Goal: Task Accomplishment & Management: Use online tool/utility

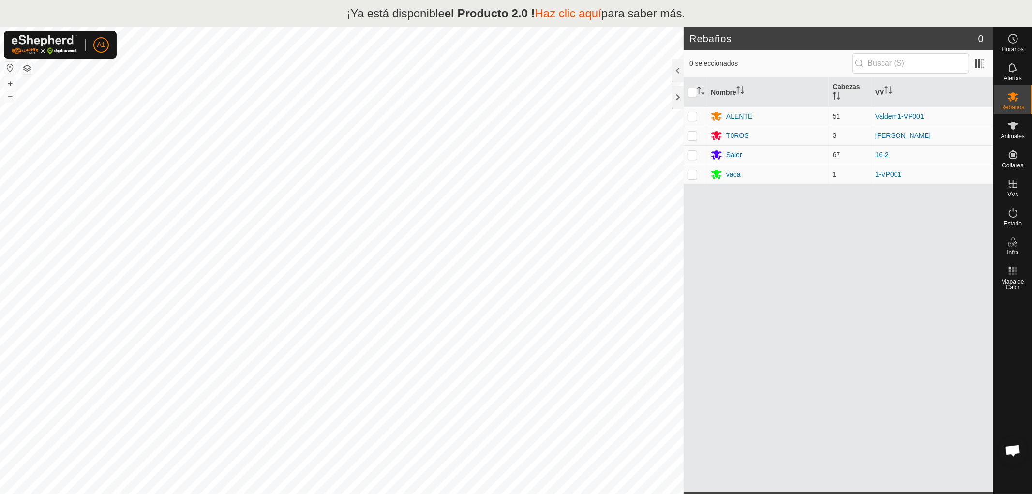
click at [789, 355] on div "Nombre [PERSON_NAME] ALENTE 51 Valdem1-VP001 T0ROS 3 [PERSON_NAME] 67 16-2 [PER…" at bounding box center [838, 284] width 310 height 415
click at [939, 183] on link "En rotación" at bounding box center [951, 183] width 83 height 19
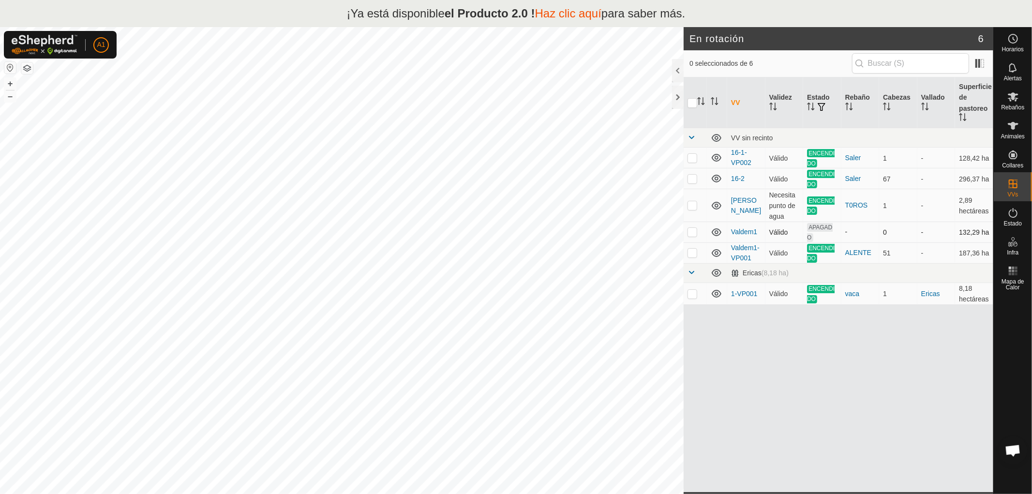
click at [693, 230] on p-checkbox at bounding box center [692, 232] width 10 height 8
checkbox input "true"
click at [911, 368] on div "VV Validez Estado Rebaño [PERSON_NAME] Superficie de pastoreo VV sin recinto 16…" at bounding box center [838, 284] width 310 height 415
click at [559, 14] on font "Haz clic aquí" at bounding box center [568, 13] width 66 height 13
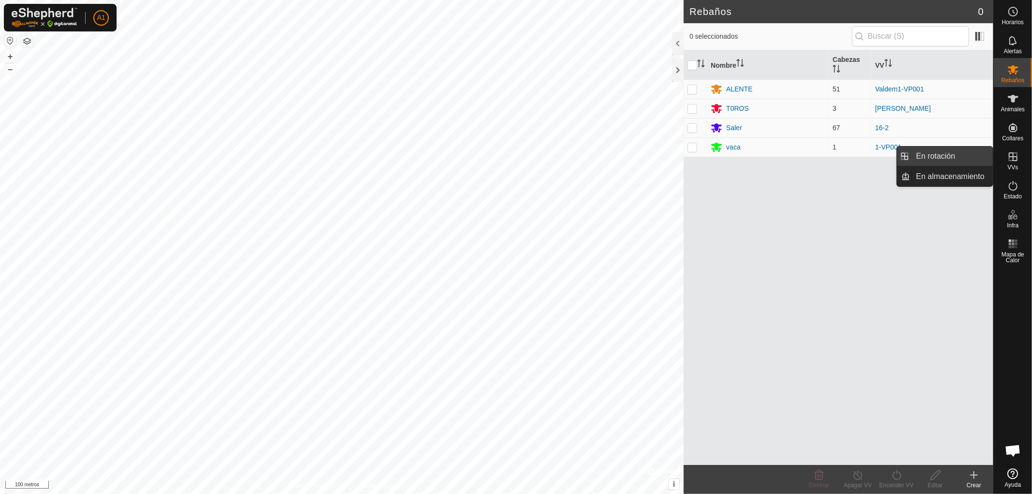
click at [931, 157] on link "En rotación" at bounding box center [951, 156] width 83 height 19
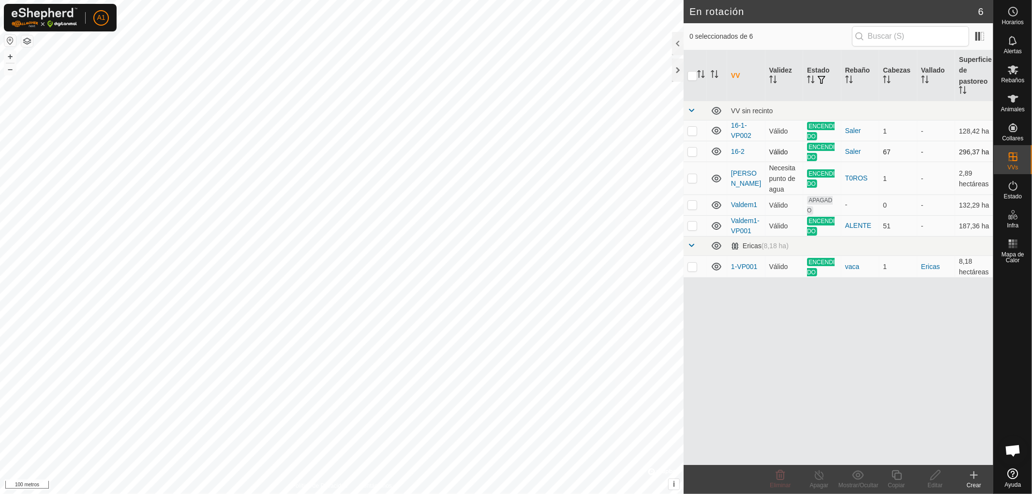
click at [693, 150] on p-checkbox at bounding box center [692, 152] width 10 height 8
checkbox input "true"
click at [897, 484] on font "Copiar" at bounding box center [896, 485] width 17 height 7
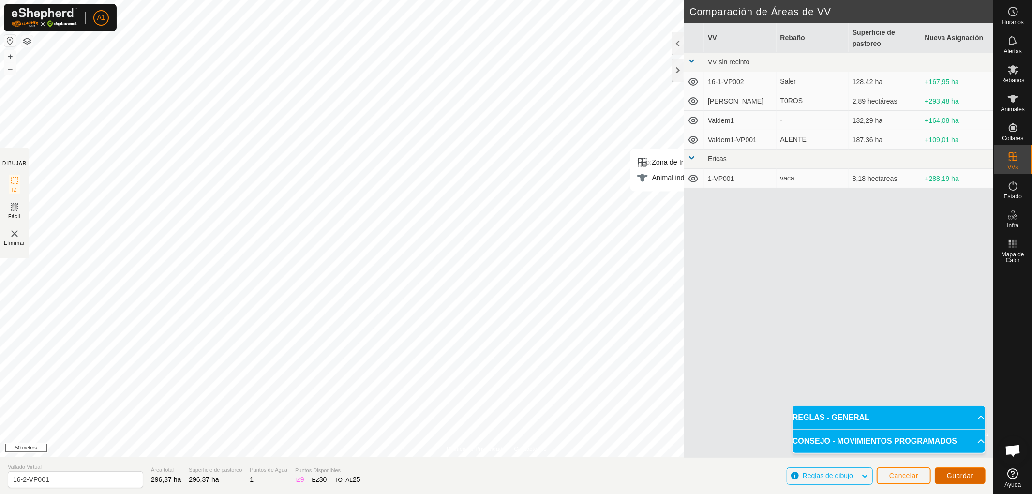
click at [958, 475] on font "Guardar" at bounding box center [960, 476] width 27 height 8
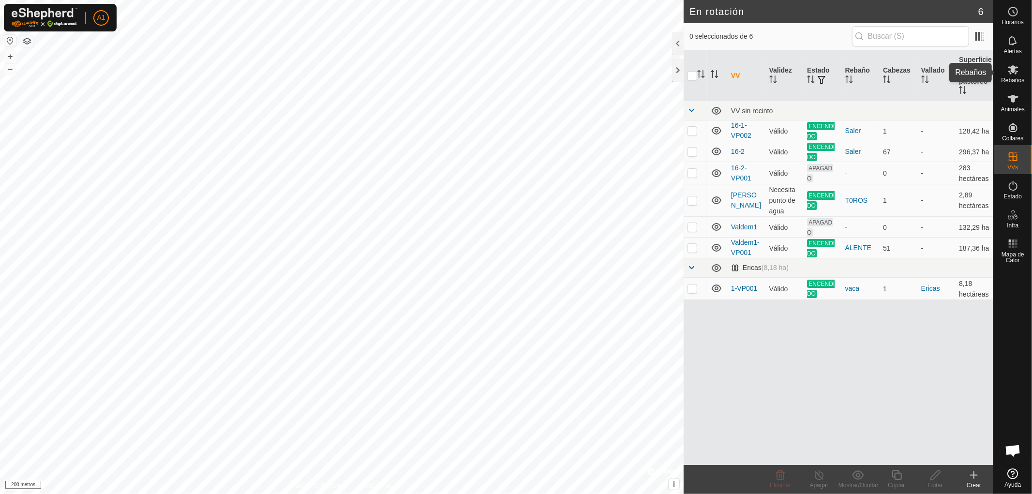
click at [1010, 74] on icon at bounding box center [1013, 70] width 12 height 12
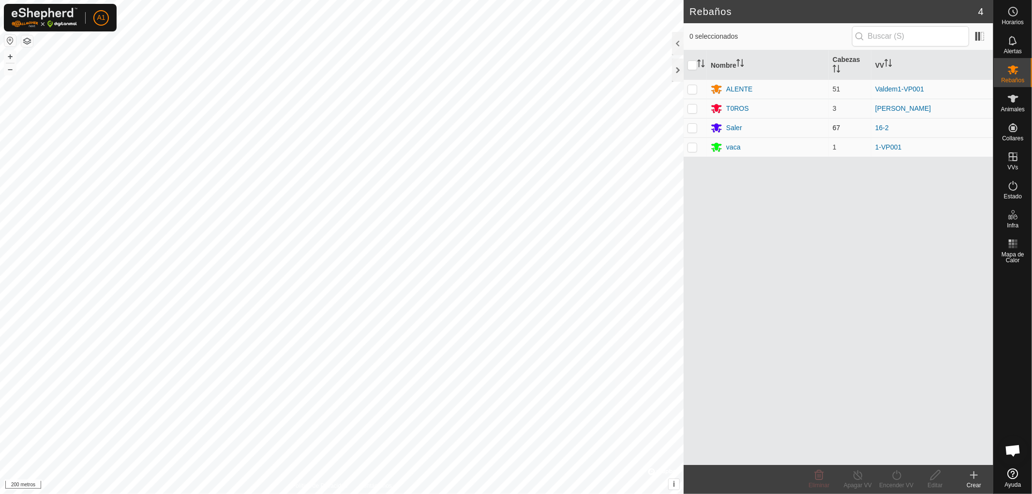
click at [692, 127] on p-checkbox at bounding box center [692, 128] width 10 height 8
checkbox input "true"
click at [896, 479] on icon at bounding box center [896, 475] width 9 height 10
click at [899, 453] on link "Ahora" at bounding box center [925, 453] width 96 height 19
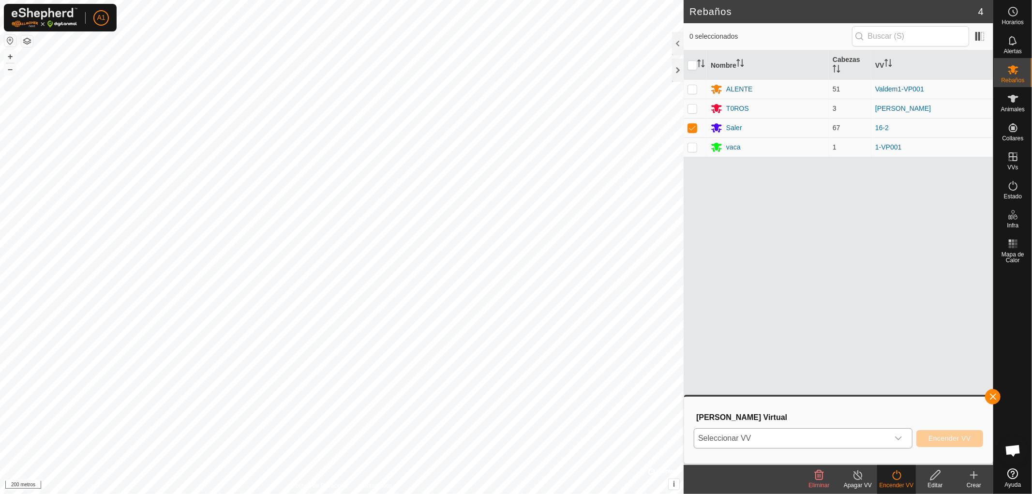
click at [898, 436] on icon "disparador desplegable" at bounding box center [898, 438] width 8 height 8
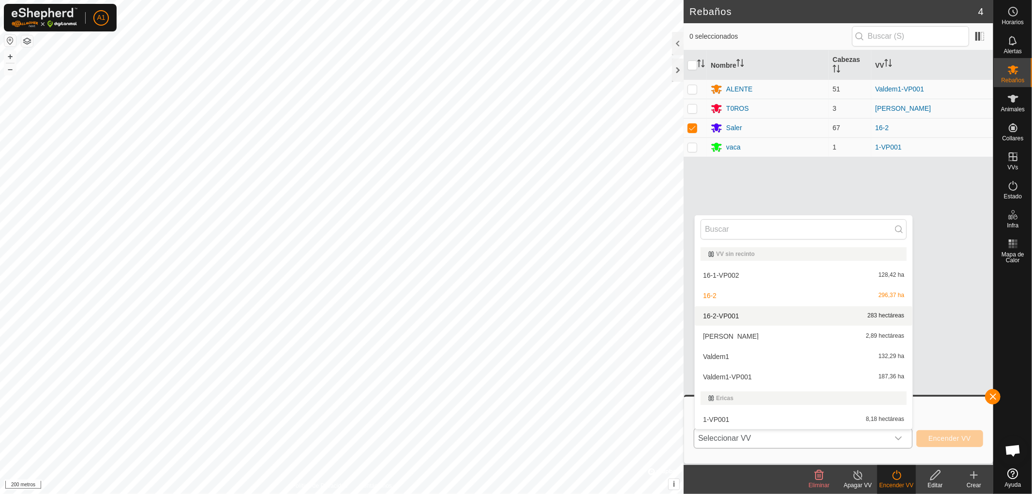
click at [721, 314] on li "16-2-VP001 283 hectáreas" at bounding box center [804, 315] width 218 height 19
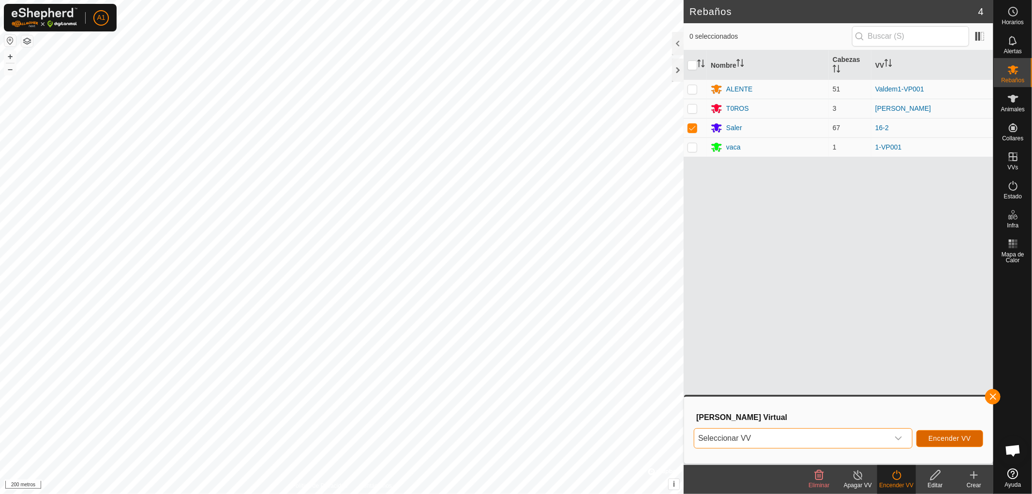
click at [945, 437] on font "Encender VV" at bounding box center [949, 438] width 43 height 8
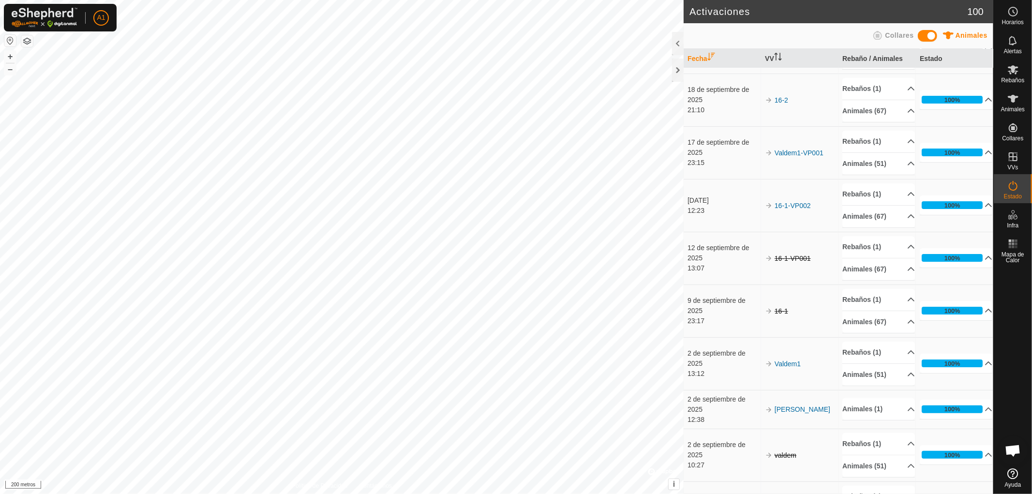
scroll to position [54, 0]
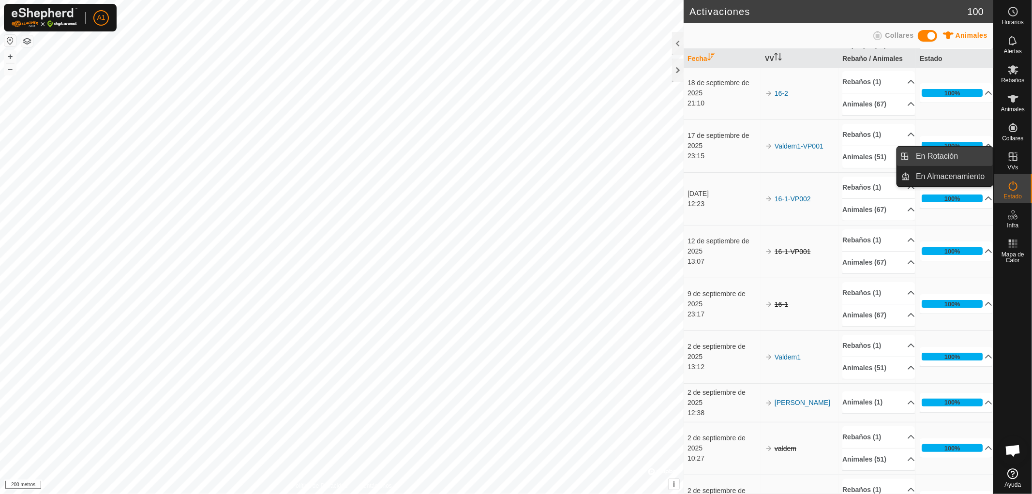
click at [941, 158] on span "En Rotación" at bounding box center [937, 156] width 42 height 12
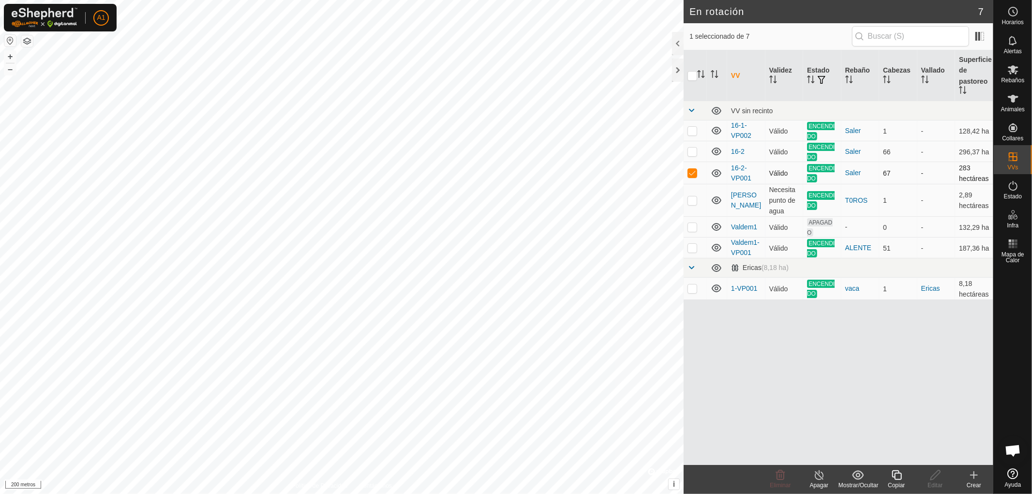
click at [693, 172] on p-checkbox at bounding box center [692, 173] width 10 height 8
checkbox input "false"
click at [690, 224] on p-checkbox at bounding box center [692, 227] width 10 height 8
checkbox input "false"
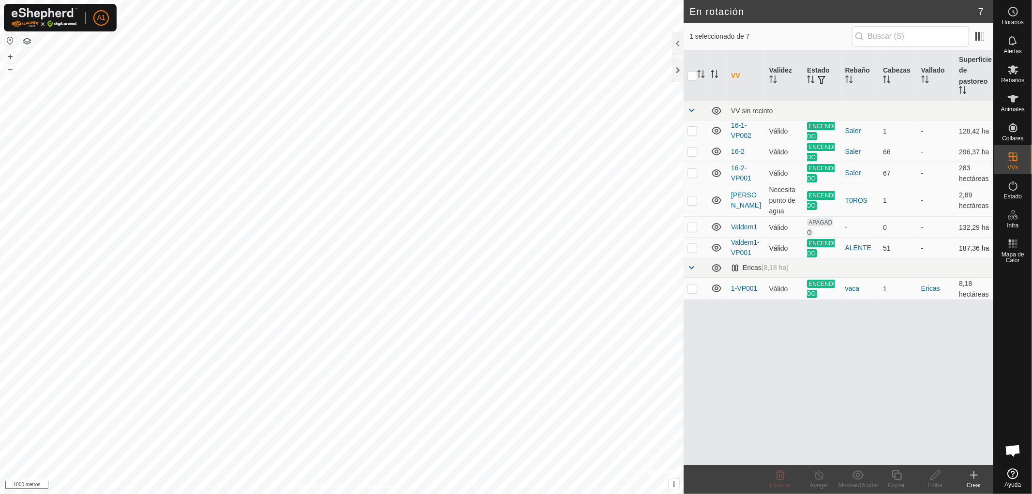
click at [691, 246] on p-checkbox at bounding box center [692, 248] width 10 height 8
checkbox input "false"
click at [692, 128] on p-checkbox at bounding box center [692, 131] width 10 height 8
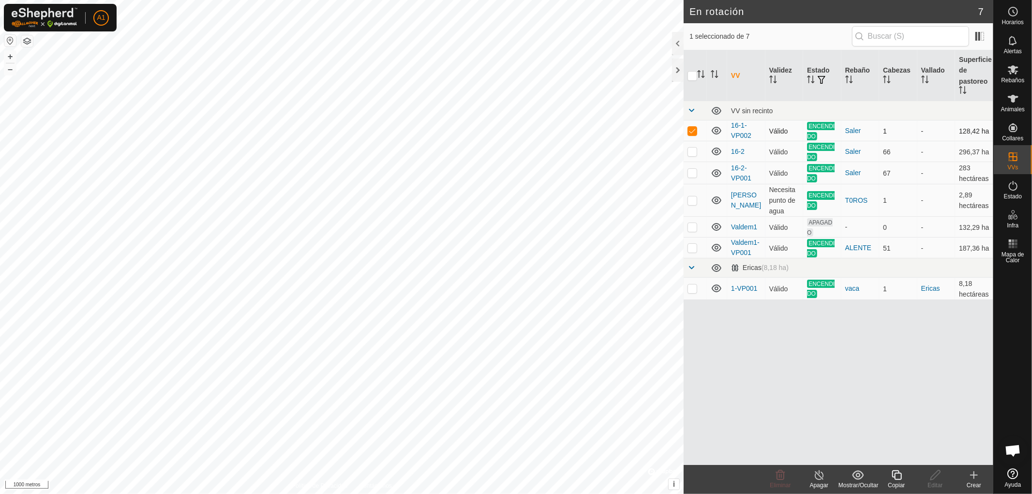
checkbox input "false"
click at [692, 150] on p-checkbox at bounding box center [692, 152] width 10 height 8
checkbox input "false"
click at [691, 172] on p-checkbox at bounding box center [692, 173] width 10 height 8
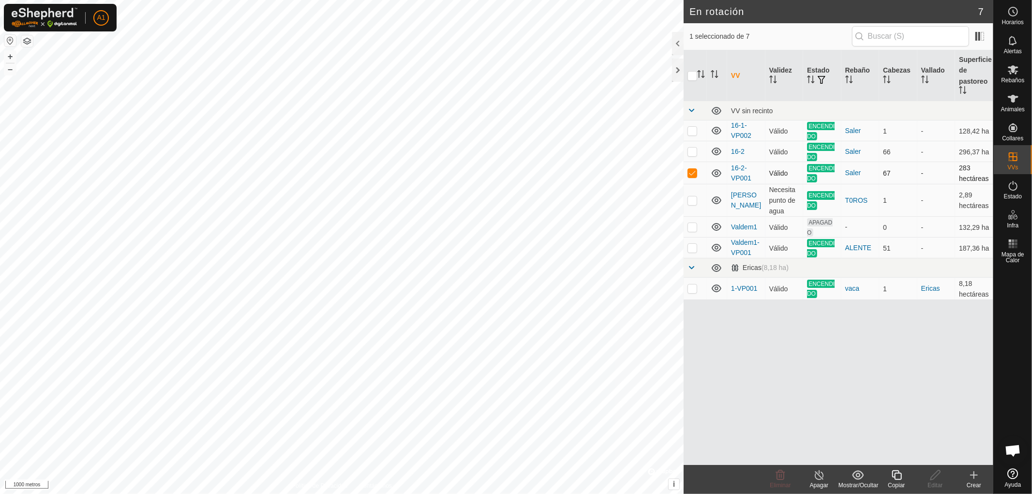
click at [691, 172] on p-checkbox at bounding box center [692, 173] width 10 height 8
checkbox input "false"
click at [123, 75] on link "Cerrar sesión" at bounding box center [146, 75] width 96 height 15
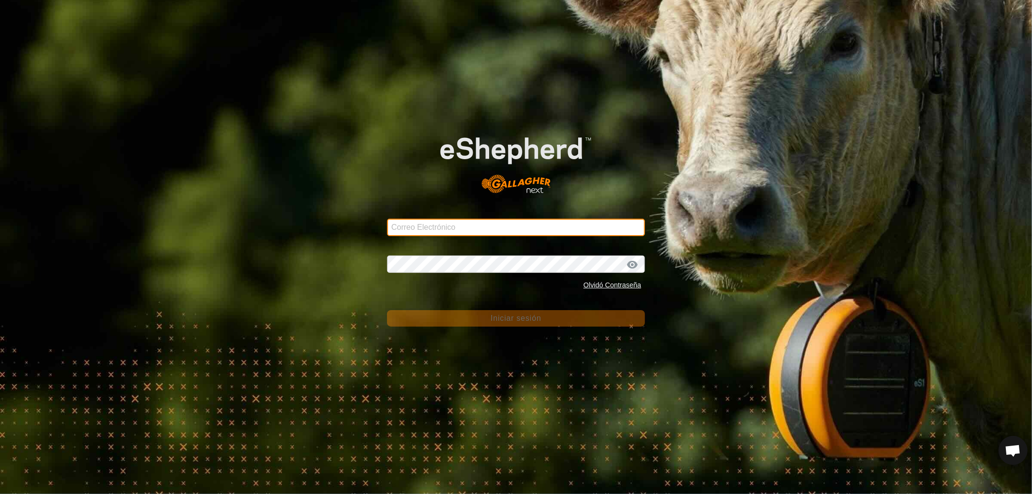
type input "aytoalmaraz@correoganadero.es"
